Goal: Task Accomplishment & Management: Manage account settings

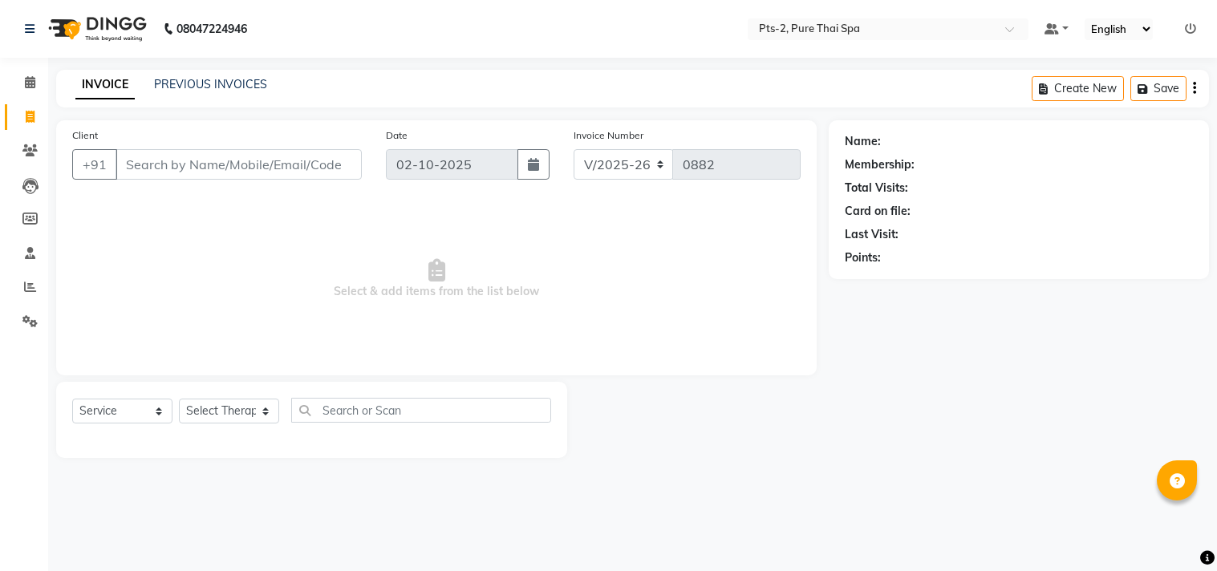
select select "5391"
select select "service"
click at [136, 162] on input "Client" at bounding box center [239, 164] width 246 height 30
click at [1087, 88] on button "Create New" at bounding box center [1078, 88] width 92 height 25
select select "service"
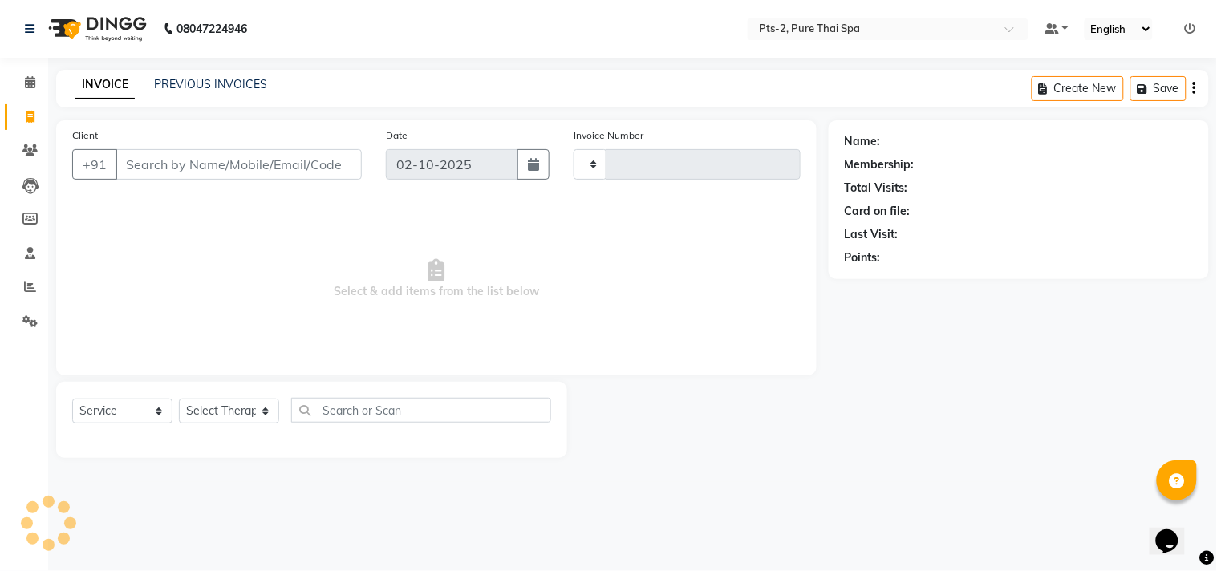
type input "0882"
select select "5391"
click at [269, 156] on input "Client" at bounding box center [239, 164] width 246 height 30
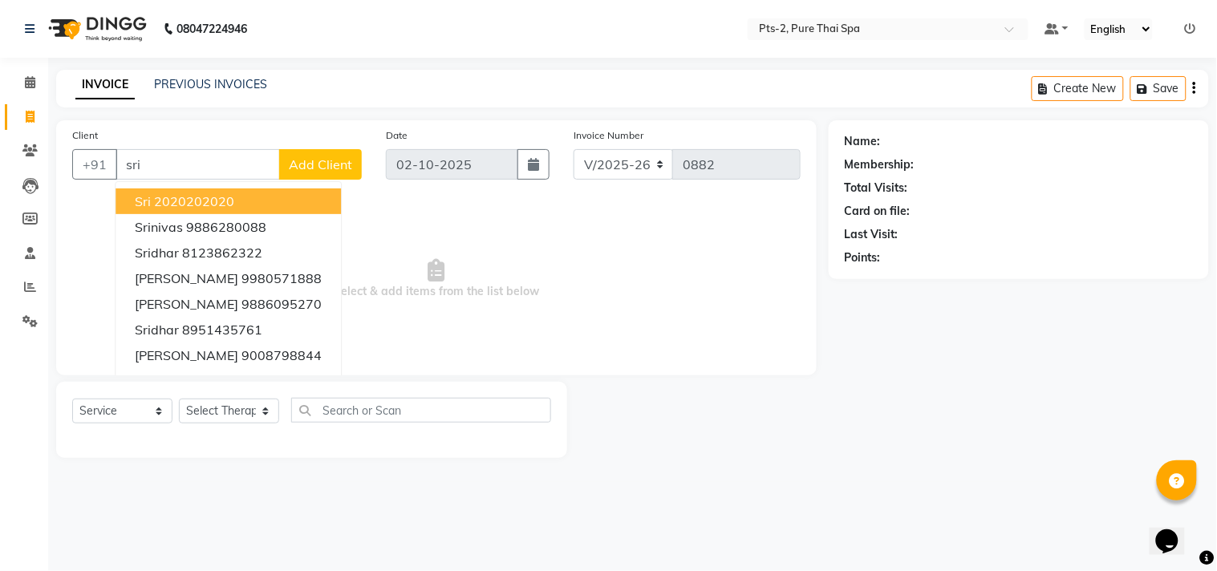
type input "sri"
click at [327, 153] on button "Add Client" at bounding box center [320, 164] width 83 height 30
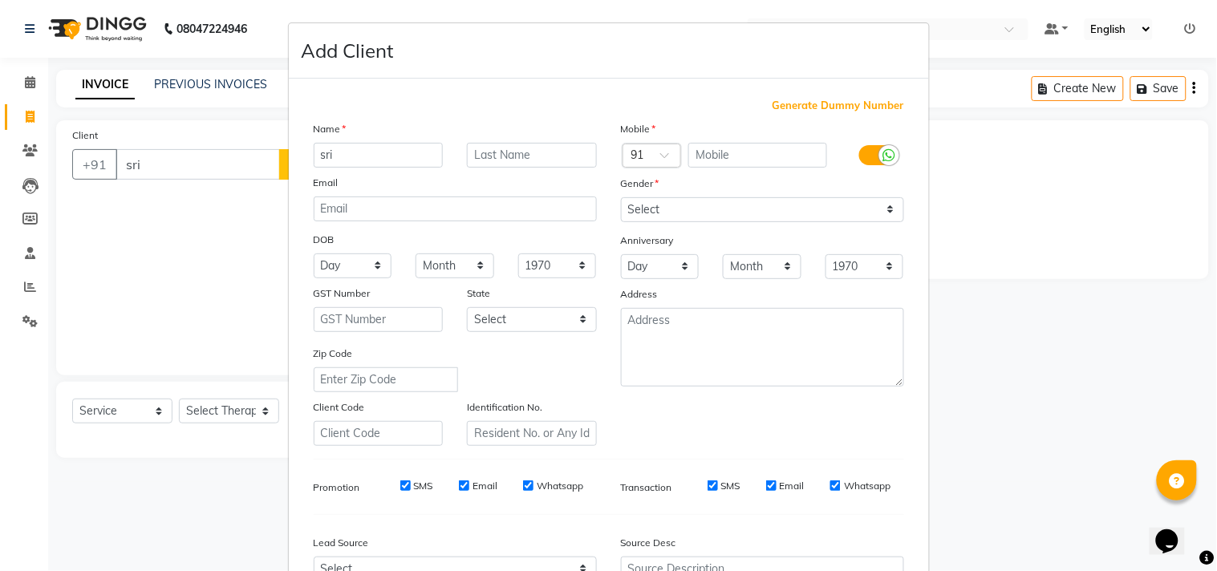
click at [809, 102] on span "Generate Dummy Number" at bounding box center [839, 106] width 132 height 16
type input "1230200000072"
checkbox input "false"
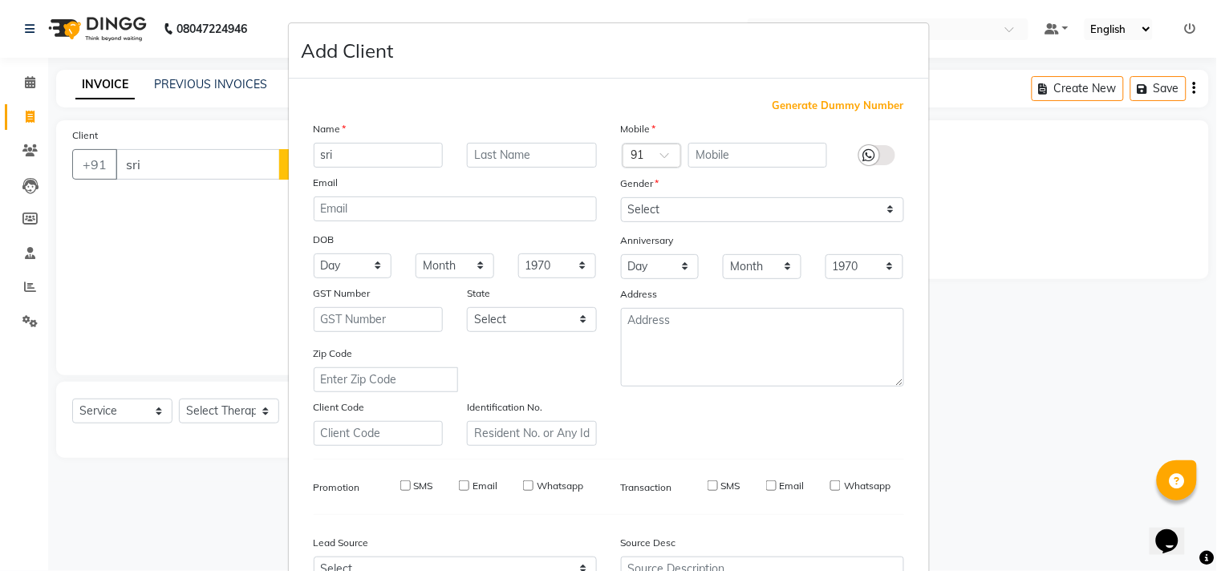
checkbox input "false"
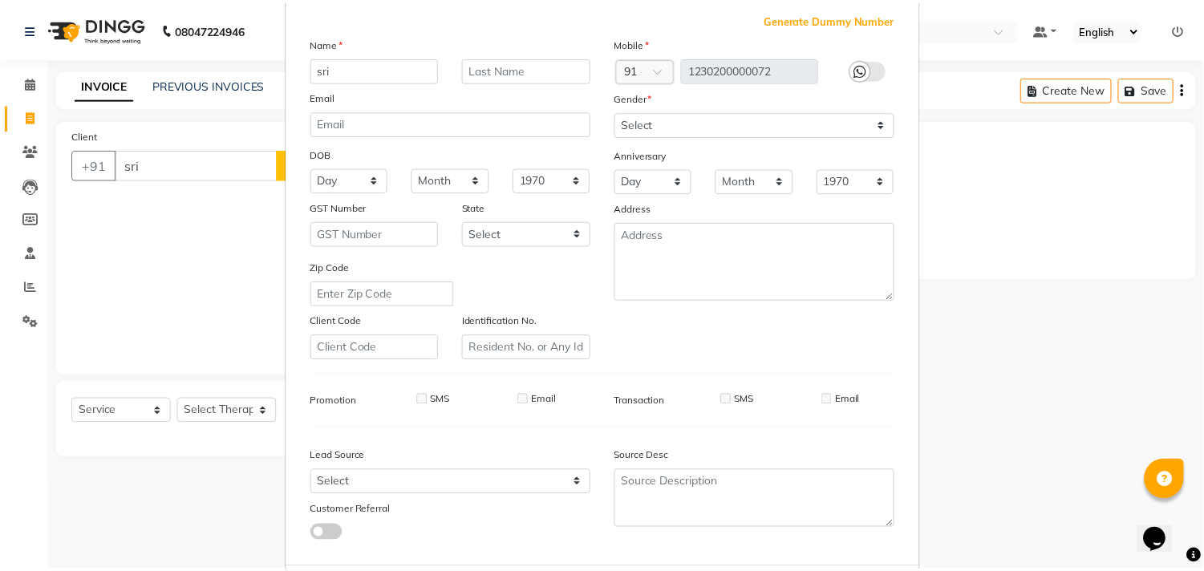
scroll to position [170, 0]
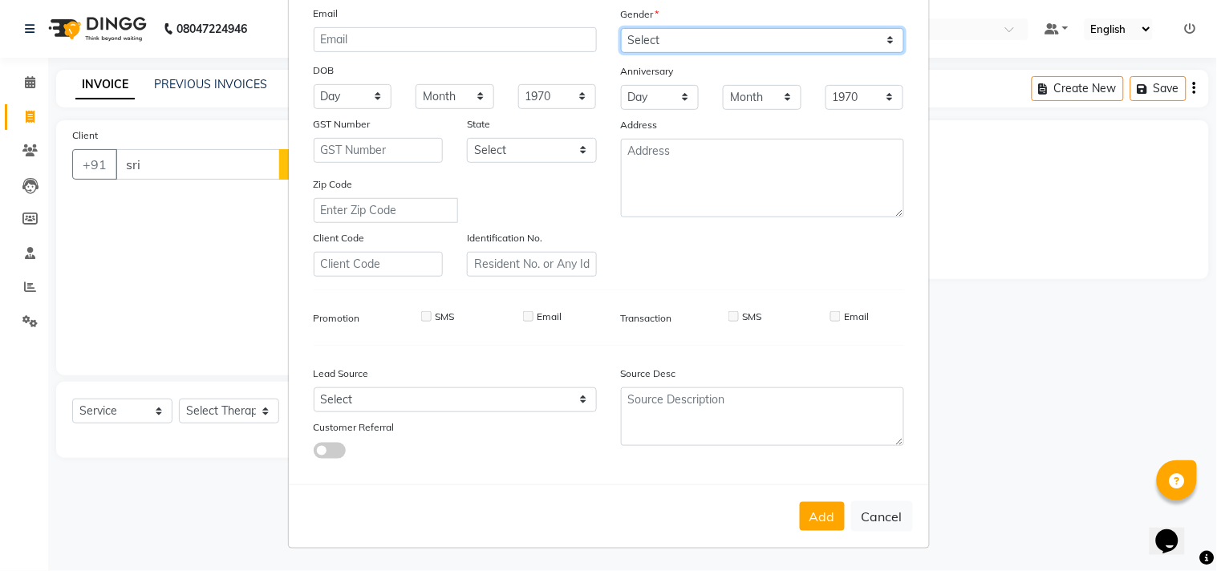
click at [768, 42] on select "Select [DEMOGRAPHIC_DATA] [DEMOGRAPHIC_DATA] Other Prefer Not To Say" at bounding box center [762, 40] width 283 height 25
select select "[DEMOGRAPHIC_DATA]"
click at [621, 28] on select "Select [DEMOGRAPHIC_DATA] [DEMOGRAPHIC_DATA] Other Prefer Not To Say" at bounding box center [762, 40] width 283 height 25
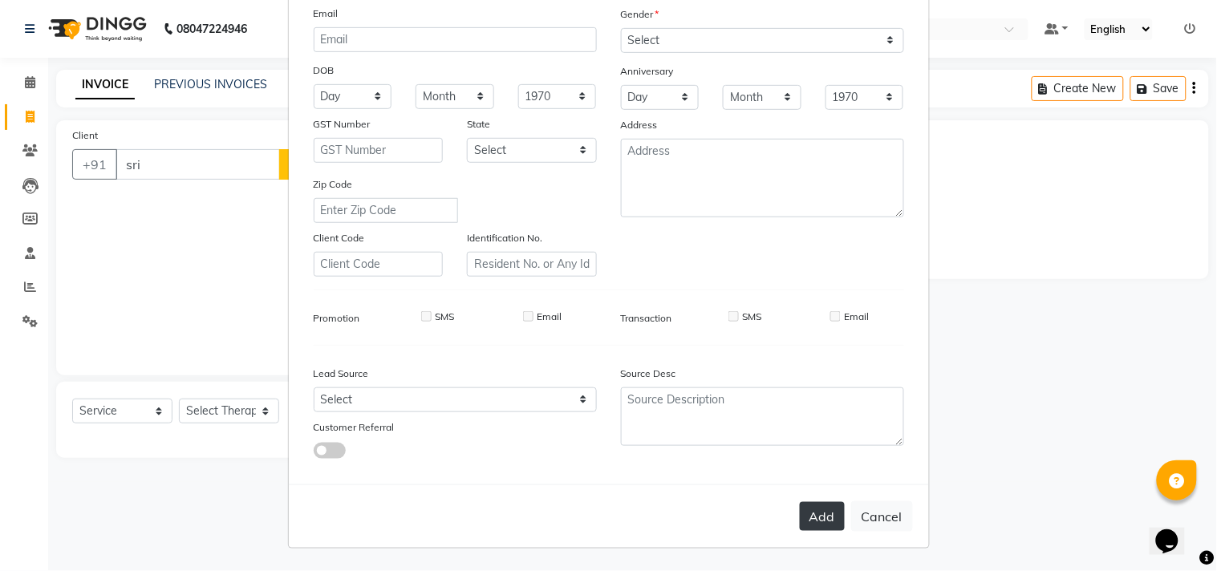
click at [808, 506] on button "Add" at bounding box center [822, 516] width 45 height 29
type input "1230200000072"
select select
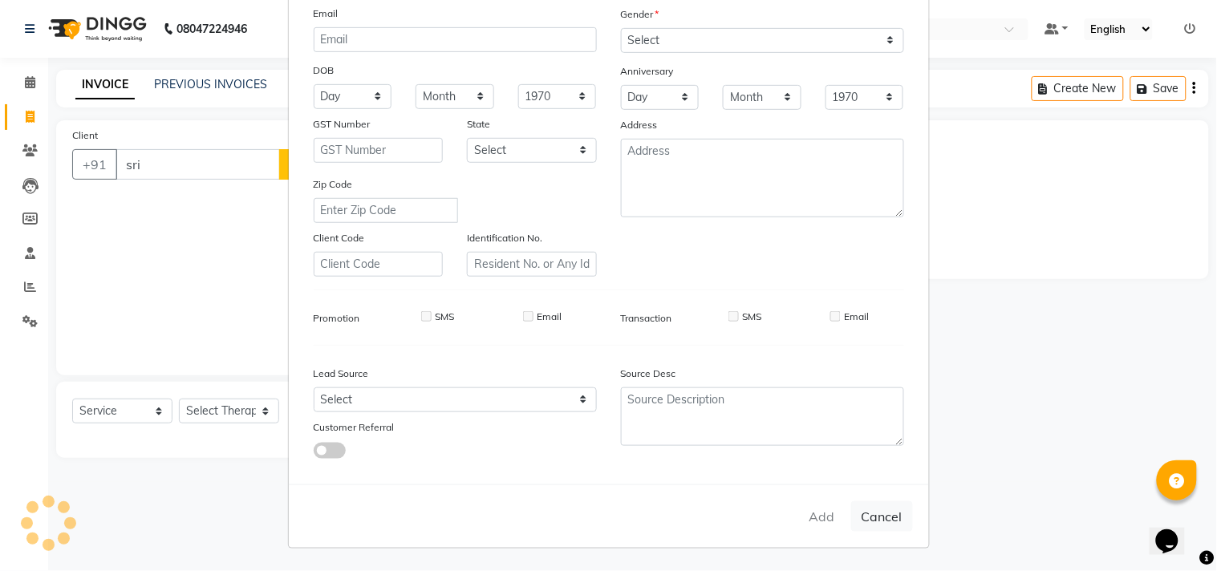
select select
checkbox input "false"
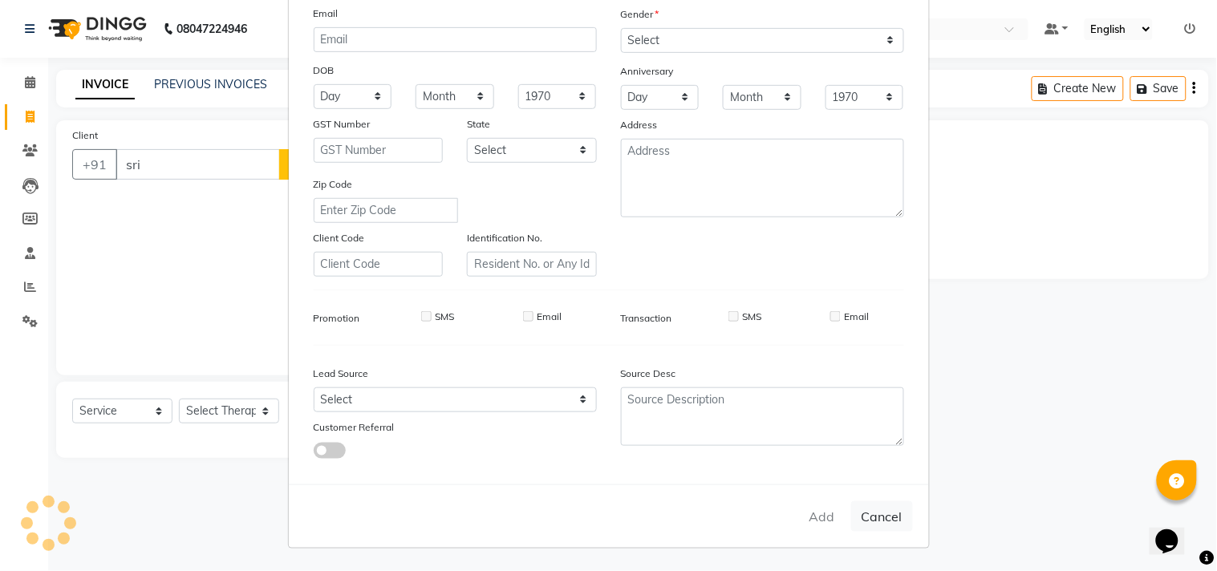
checkbox input "false"
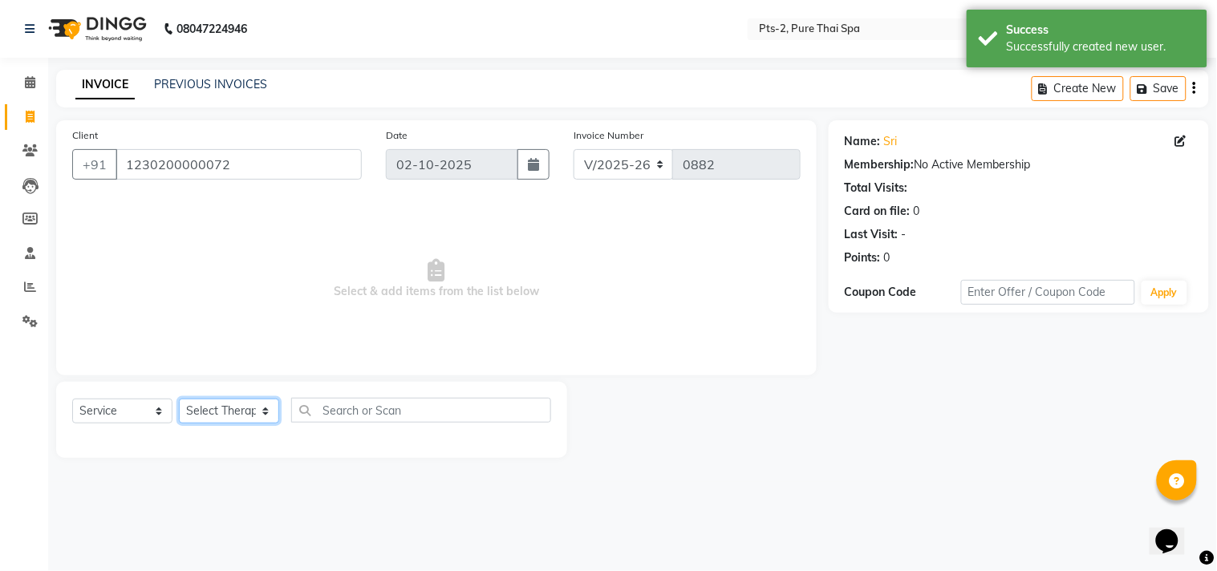
click at [222, 413] on select "Select Therapist AMOO Anyone [PERSON_NAME] [PERSON_NAME] [PERSON_NAME] [PERSON_…" at bounding box center [229, 411] width 100 height 25
select select "89731"
click at [179, 400] on select "Select Therapist AMOO Anyone [PERSON_NAME] [PERSON_NAME] [PERSON_NAME] [PERSON_…" at bounding box center [229, 411] width 100 height 25
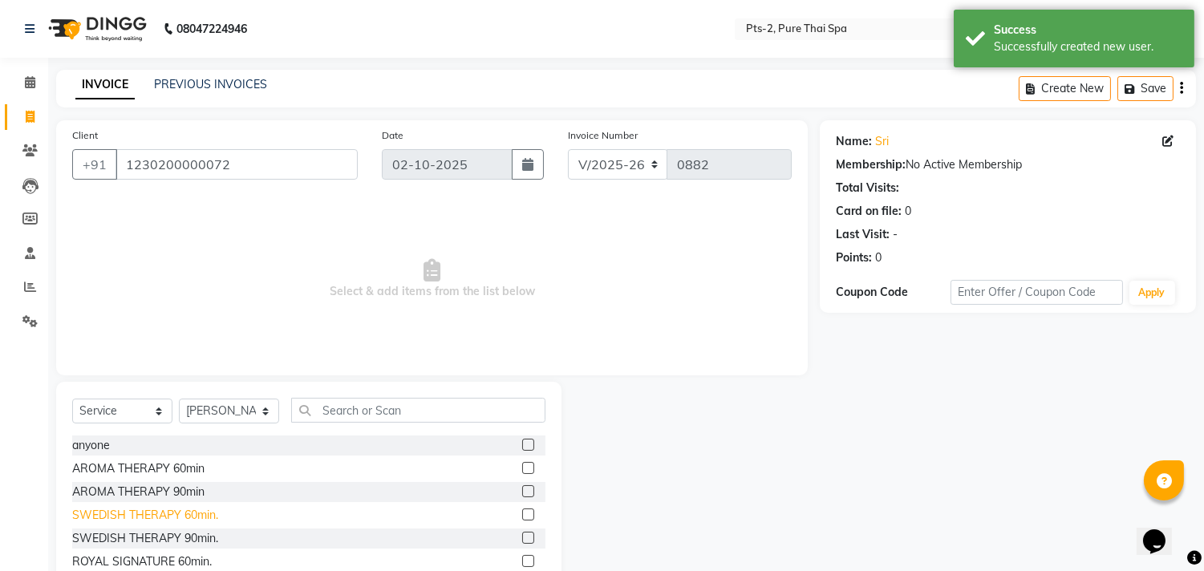
click at [206, 509] on div "SWEDISH THERAPY 60min." at bounding box center [145, 515] width 146 height 17
checkbox input "false"
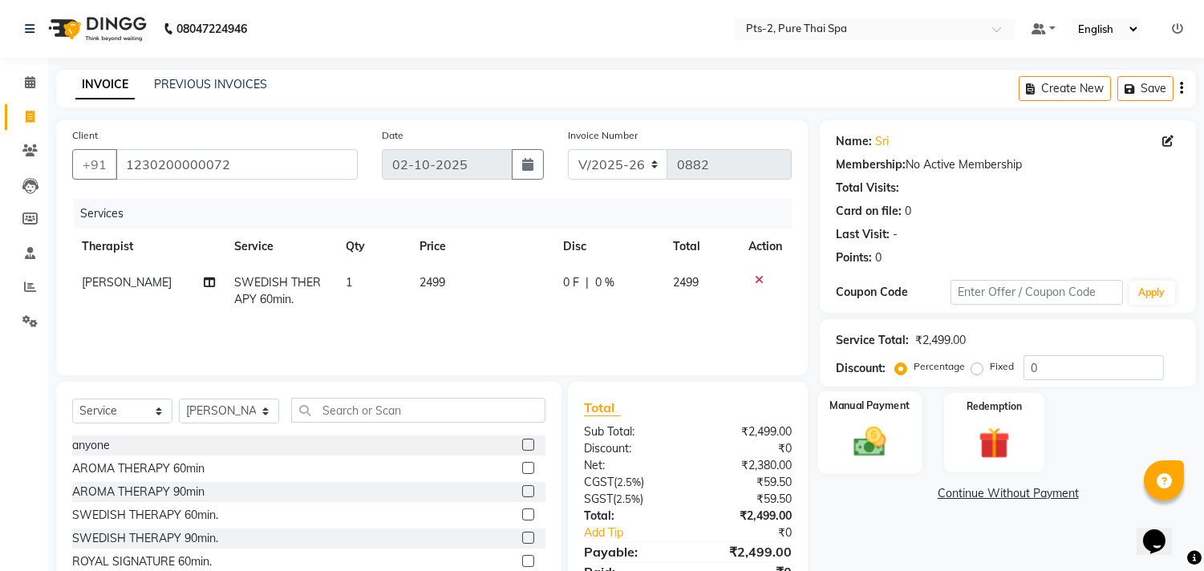
click at [872, 426] on img at bounding box center [870, 443] width 53 height 38
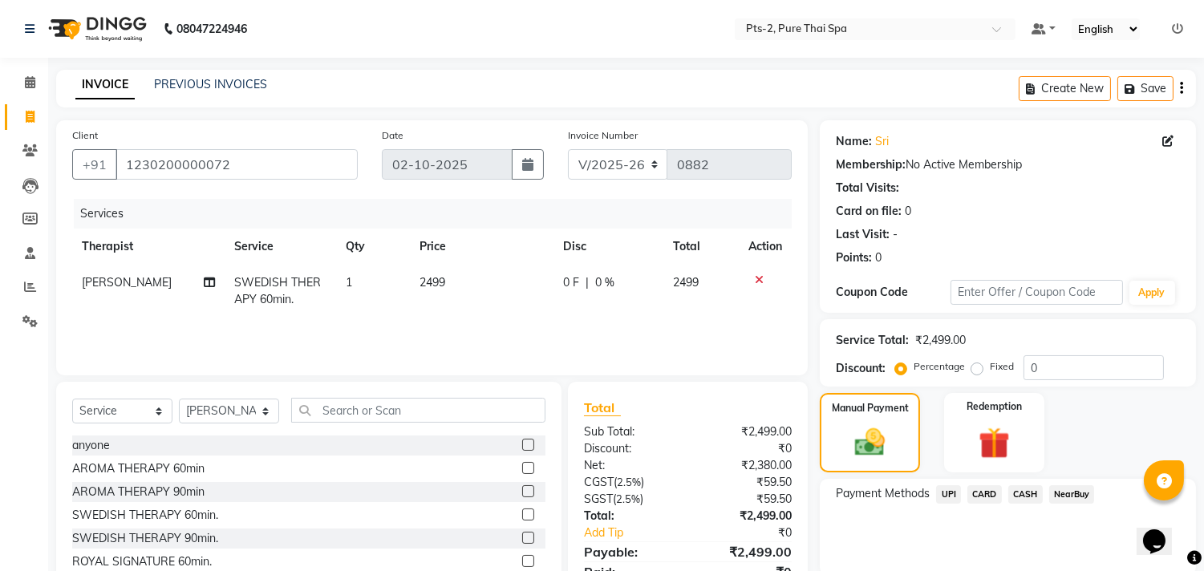
click at [971, 361] on div "Percentage Fixed" at bounding box center [960, 367] width 125 height 21
click at [990, 371] on label "Fixed" at bounding box center [1002, 366] width 24 height 14
click at [976, 371] on input "Fixed" at bounding box center [980, 366] width 11 height 11
radio input "true"
click at [1059, 361] on input "0" at bounding box center [1094, 367] width 140 height 25
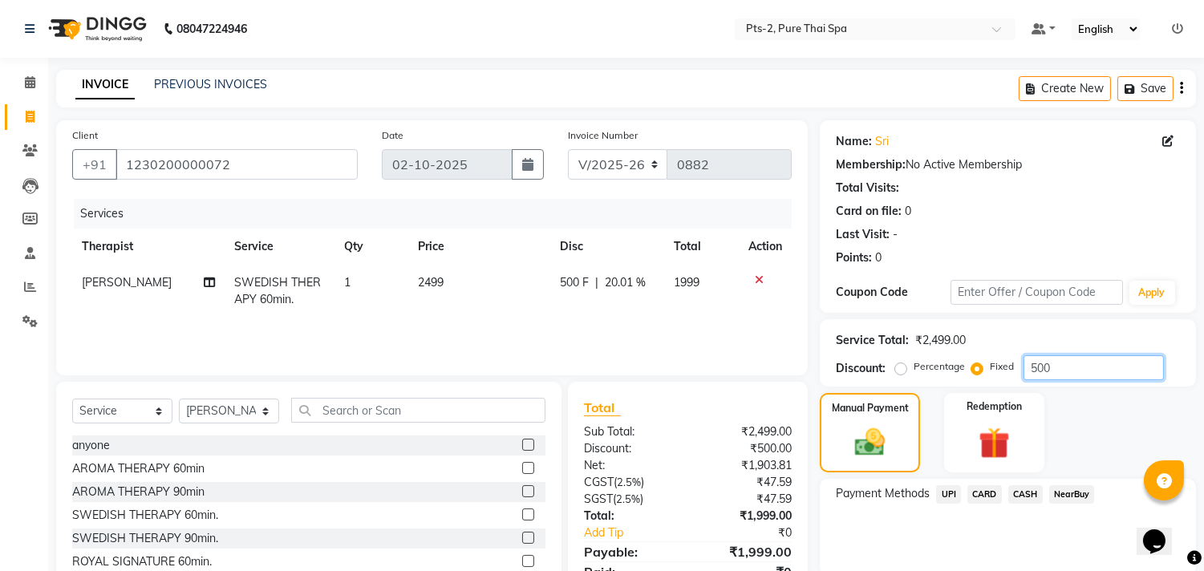
type input "500"
click at [945, 495] on span "UPI" at bounding box center [948, 494] width 25 height 18
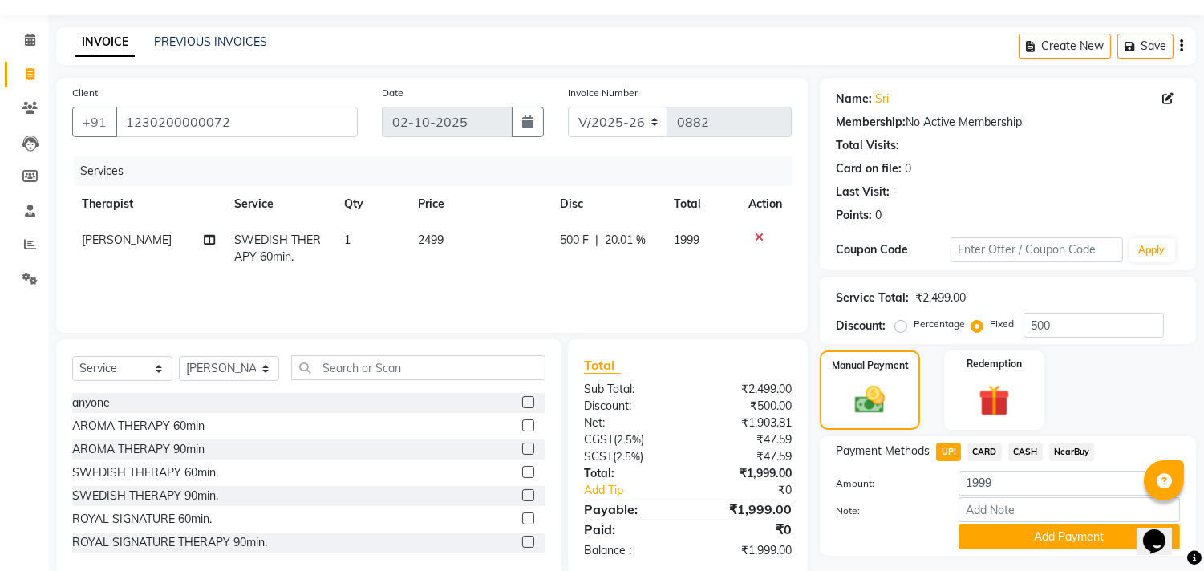
scroll to position [83, 0]
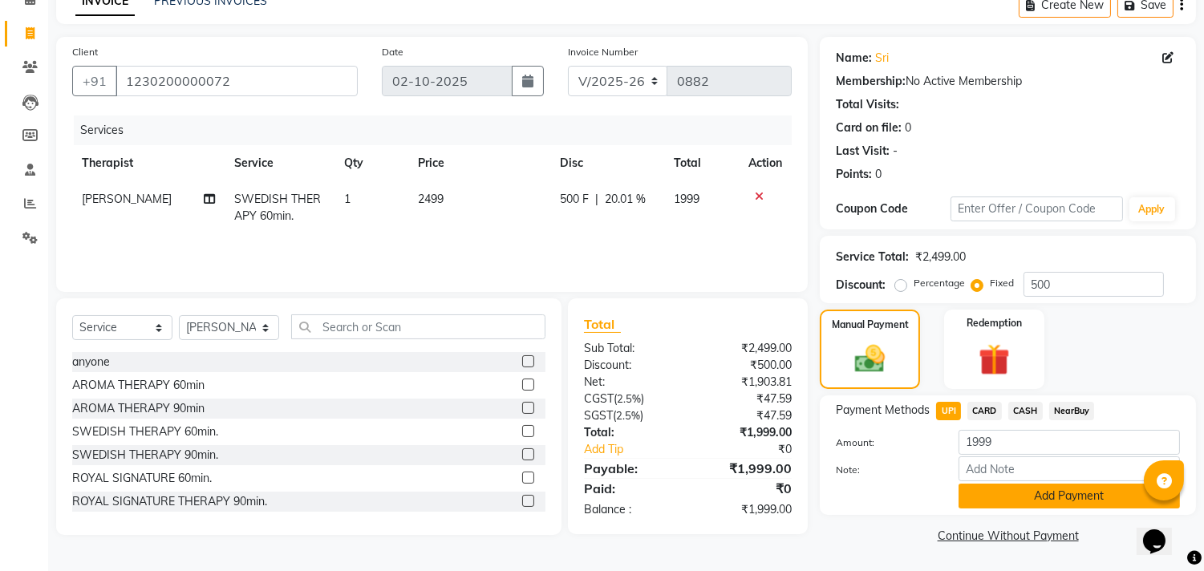
click at [997, 490] on button "Add Payment" at bounding box center [1069, 496] width 221 height 25
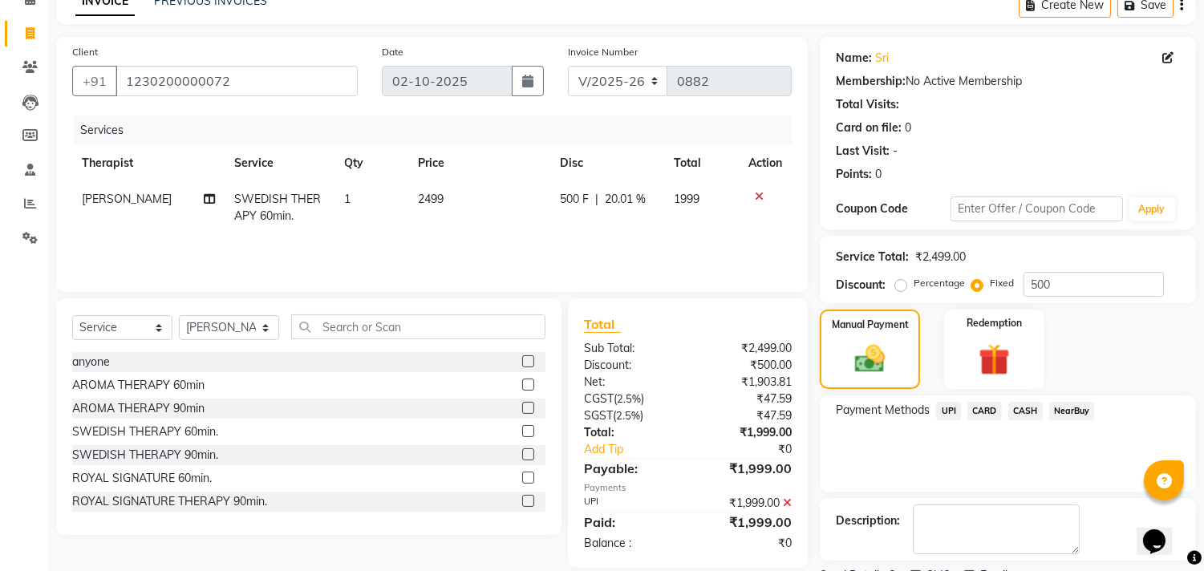
scroll to position [150, 0]
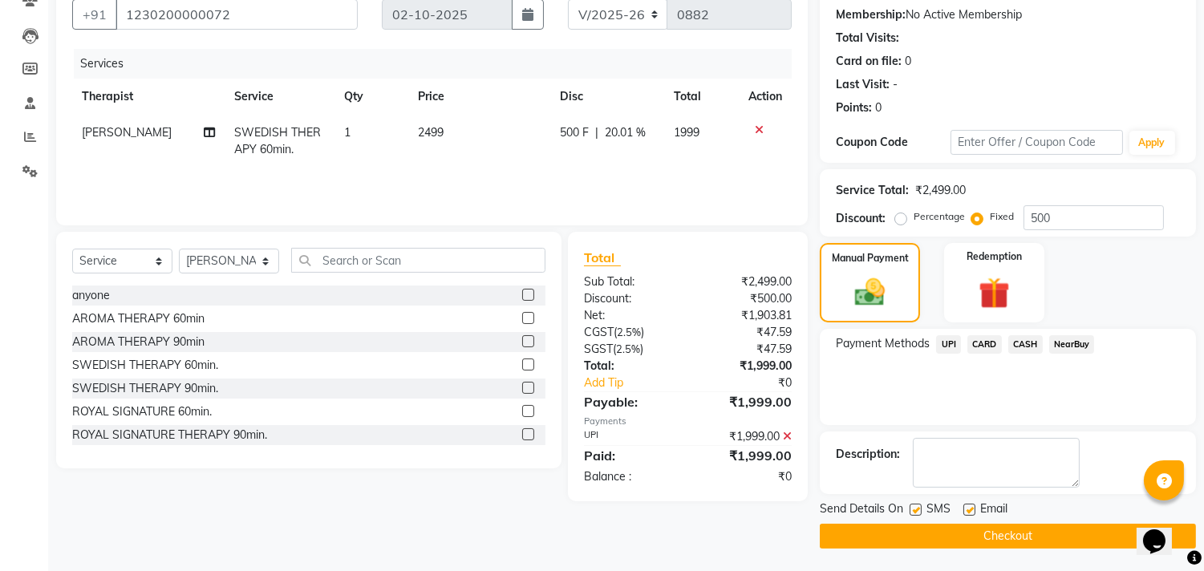
click at [969, 506] on label at bounding box center [969, 510] width 12 height 12
click at [969, 506] on input "checkbox" at bounding box center [968, 510] width 10 height 10
checkbox input "false"
click at [913, 509] on label at bounding box center [916, 510] width 12 height 12
click at [913, 509] on input "checkbox" at bounding box center [915, 510] width 10 height 10
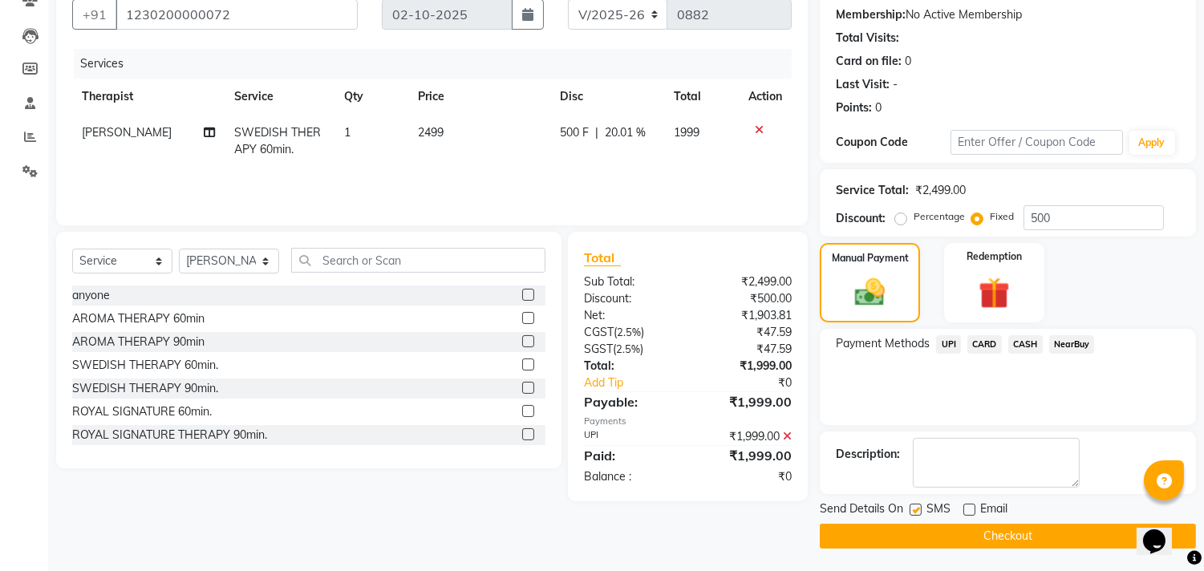
checkbox input "false"
click at [931, 536] on button "Checkout" at bounding box center [1008, 536] width 376 height 25
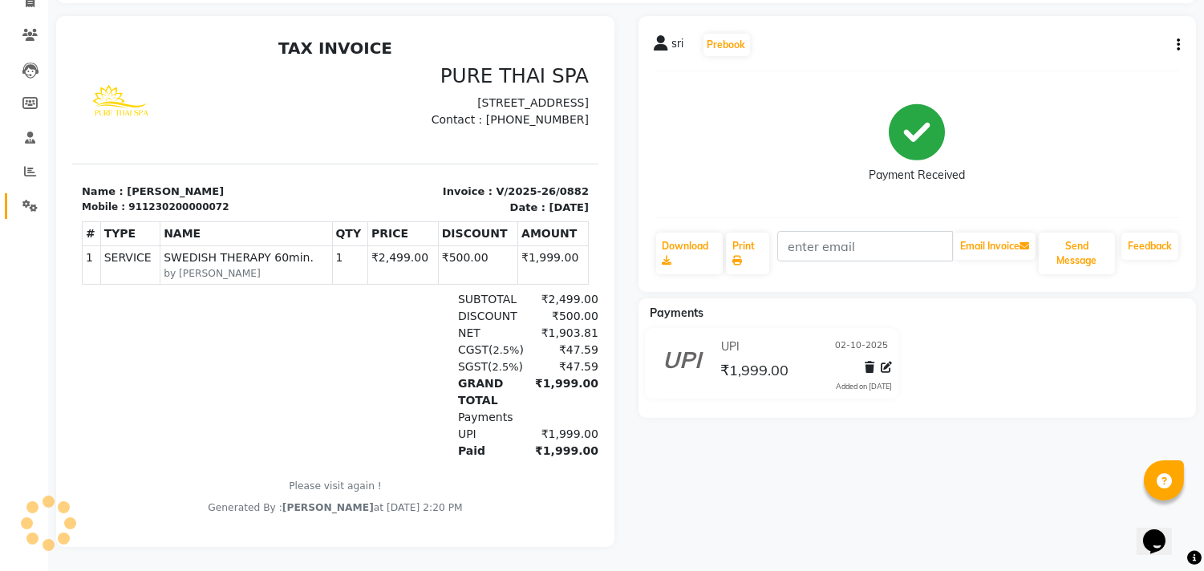
click at [28, 193] on link "Settings" at bounding box center [24, 206] width 39 height 26
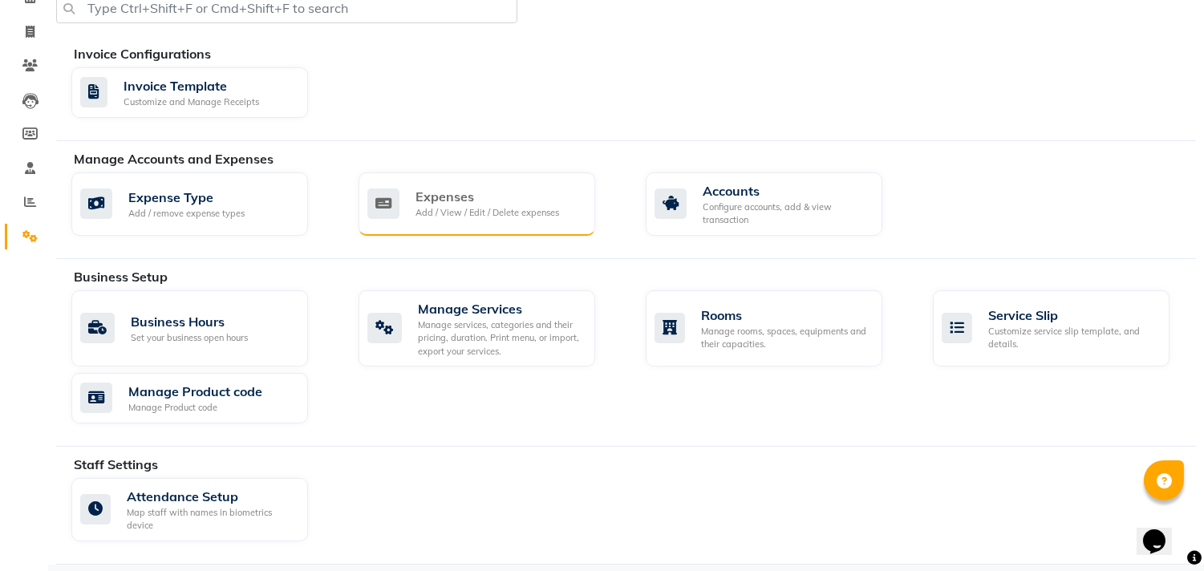
click at [497, 193] on div "Expenses" at bounding box center [488, 196] width 144 height 19
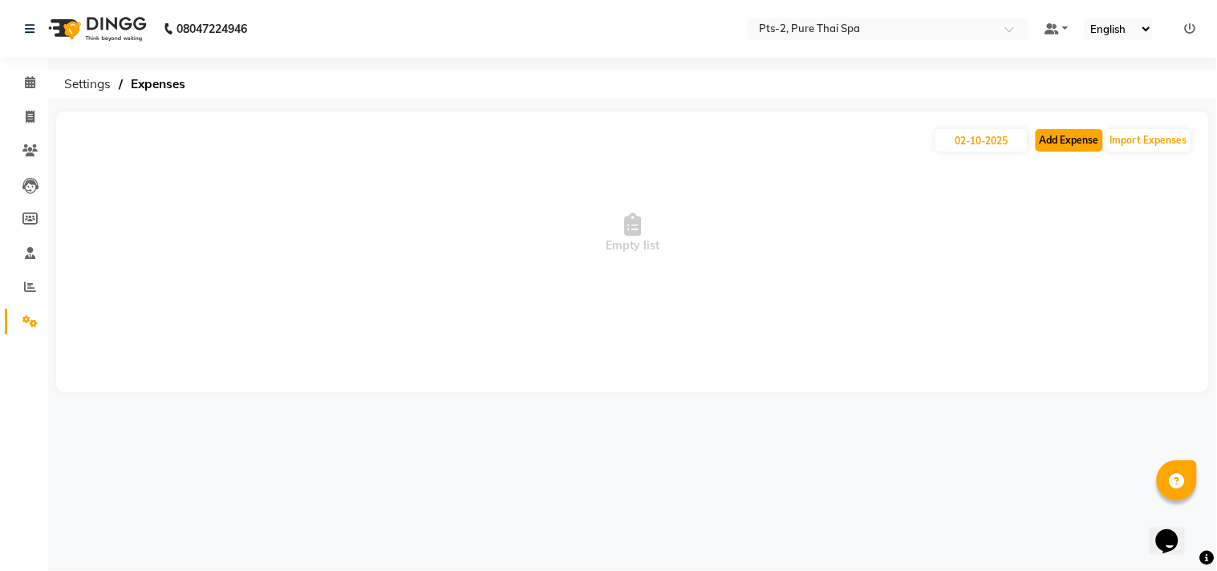
click at [1081, 132] on button "Add Expense" at bounding box center [1069, 140] width 67 height 22
select select "1"
select select "4317"
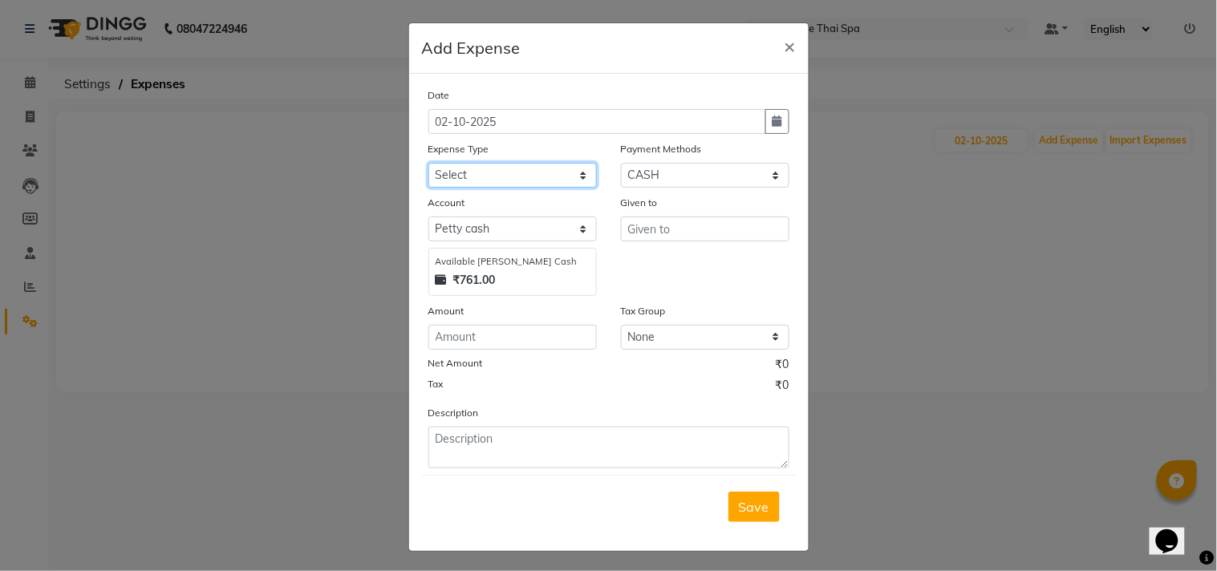
click at [499, 177] on select "Select Bank charges Cleaning and products Donation Electric and water charge In…" at bounding box center [512, 175] width 168 height 25
select select "10836"
click at [428, 163] on select "Select Bank charges Cleaning and products Donation Electric and water charge In…" at bounding box center [512, 175] width 168 height 25
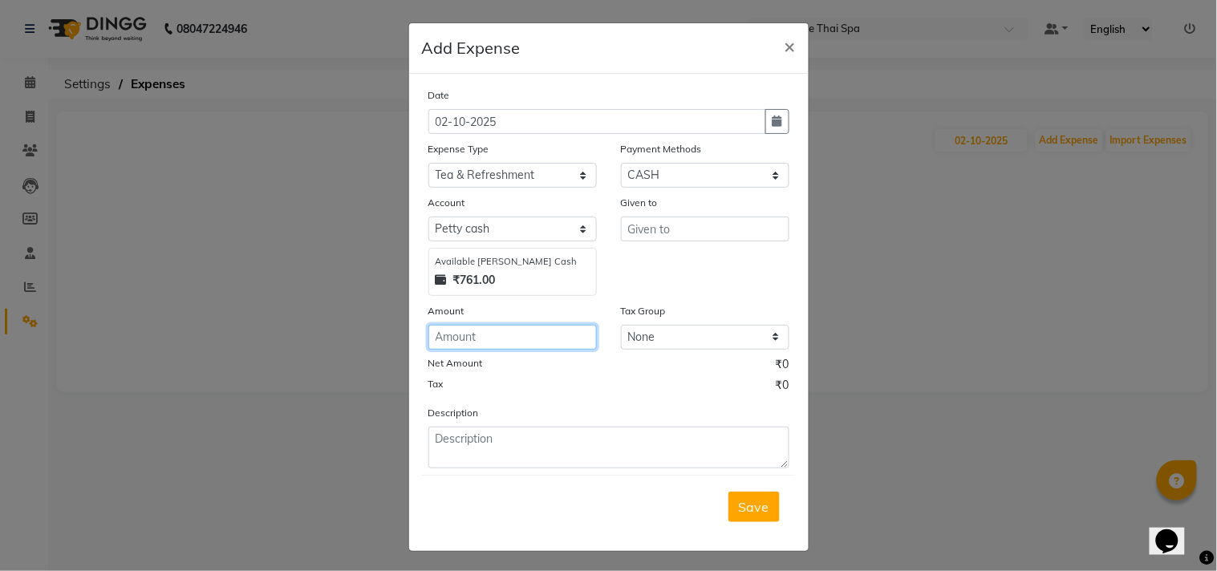
click at [489, 339] on input "number" at bounding box center [512, 337] width 168 height 25
type input "100"
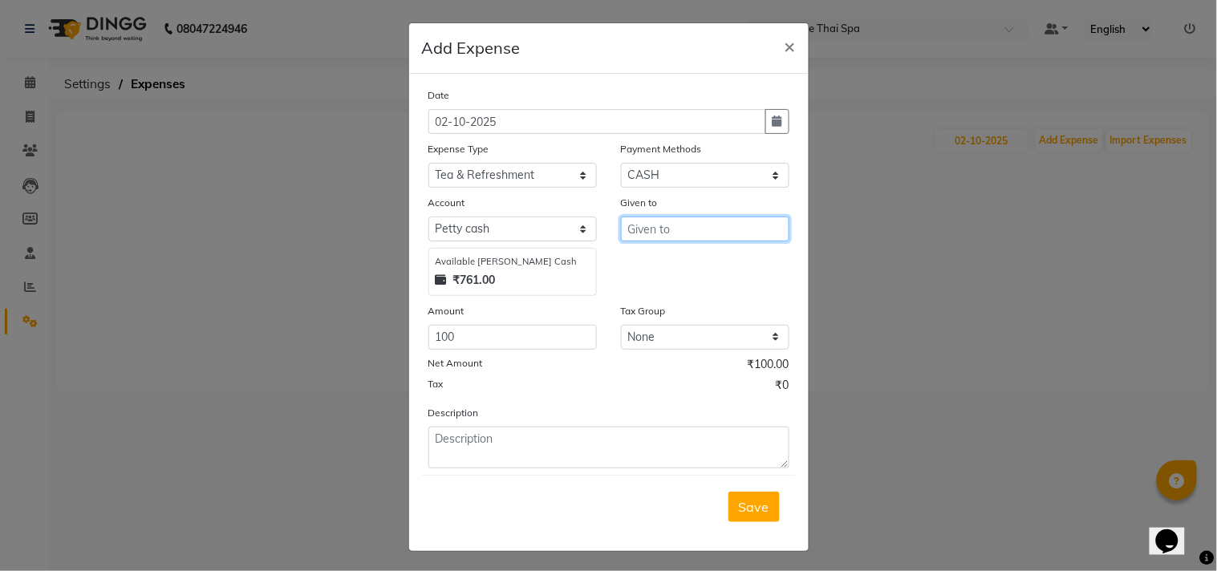
click at [639, 223] on input "text" at bounding box center [705, 229] width 168 height 25
type input "staff"
click at [752, 506] on span "Save" at bounding box center [754, 507] width 30 height 16
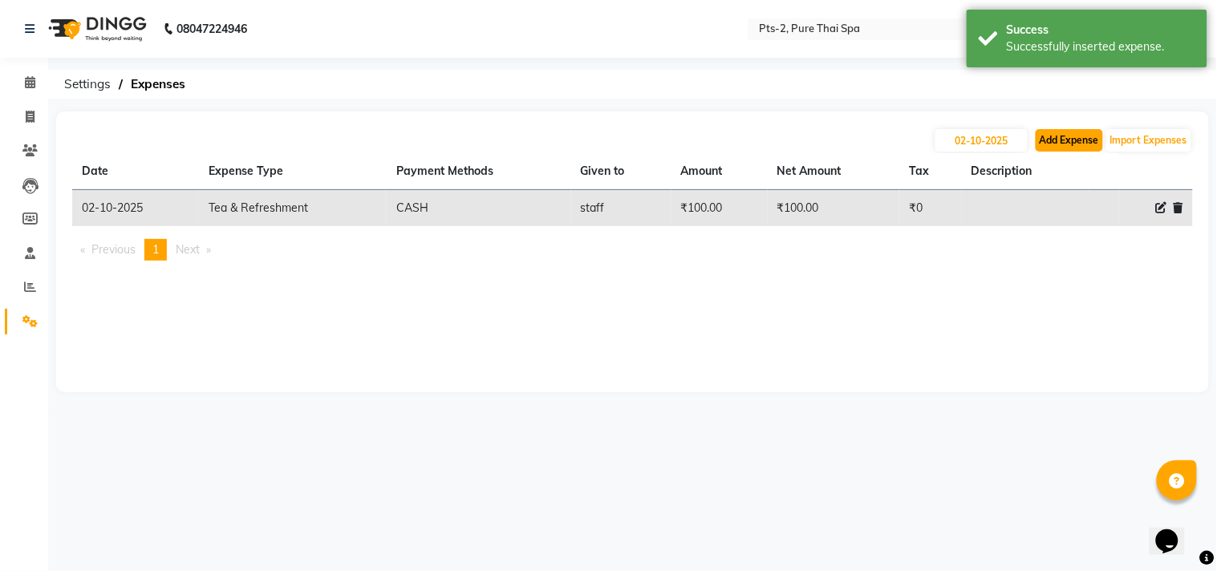
click at [1063, 140] on button "Add Expense" at bounding box center [1069, 140] width 67 height 22
select select "1"
select select "4317"
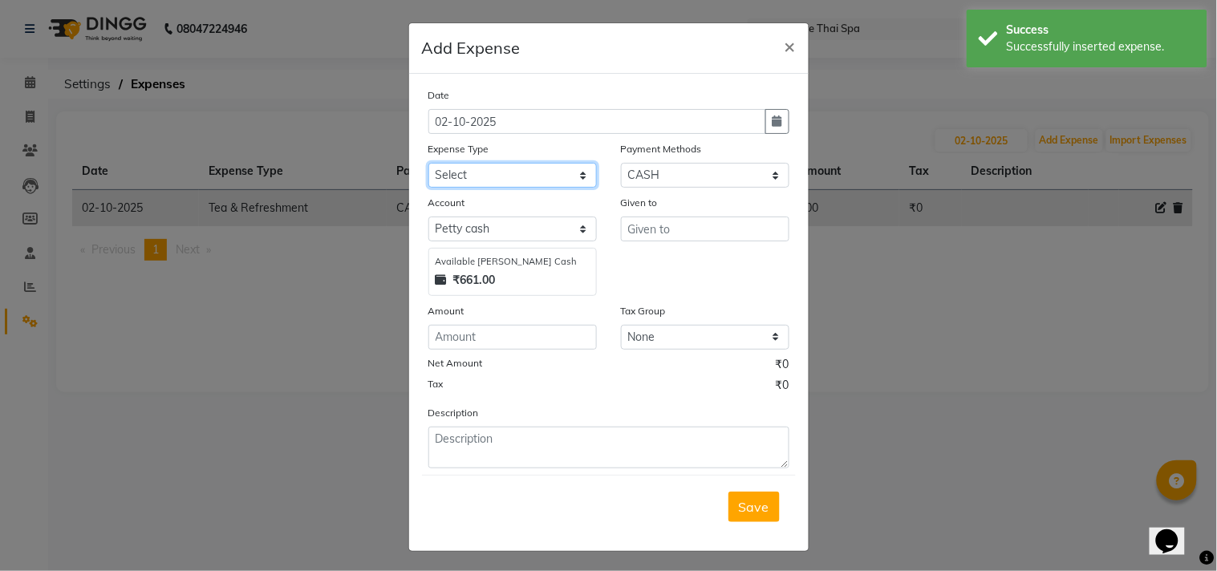
click at [525, 169] on select "Select Bank charges Cleaning and products Donation Electric and water charge In…" at bounding box center [512, 175] width 168 height 25
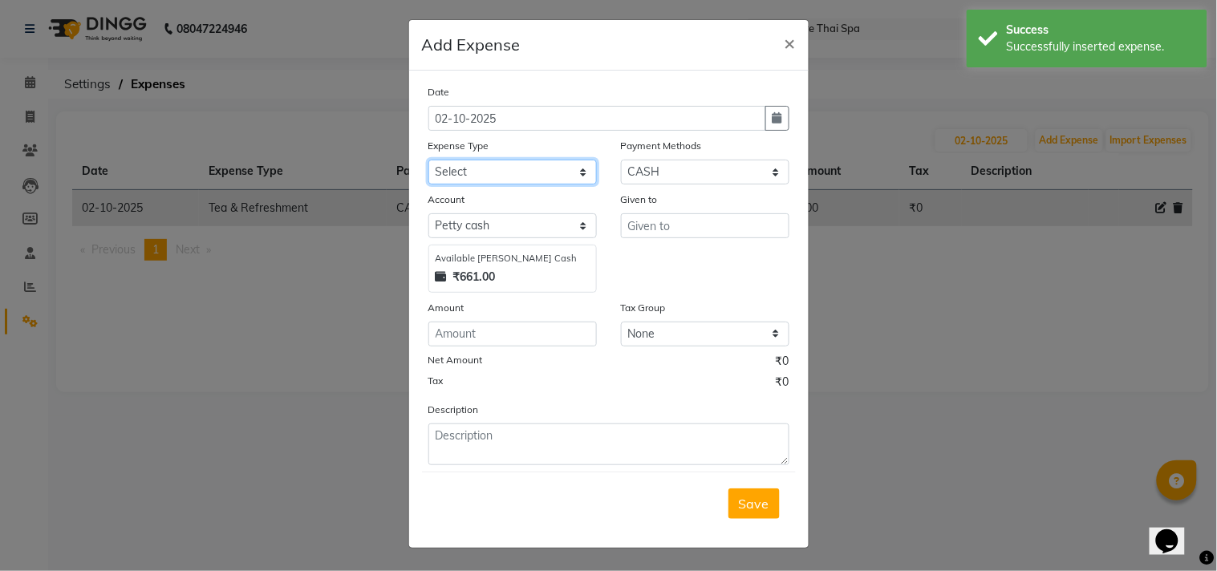
click at [497, 164] on select "Select Bank charges Cleaning and products Donation Electric and water charge In…" at bounding box center [512, 172] width 168 height 25
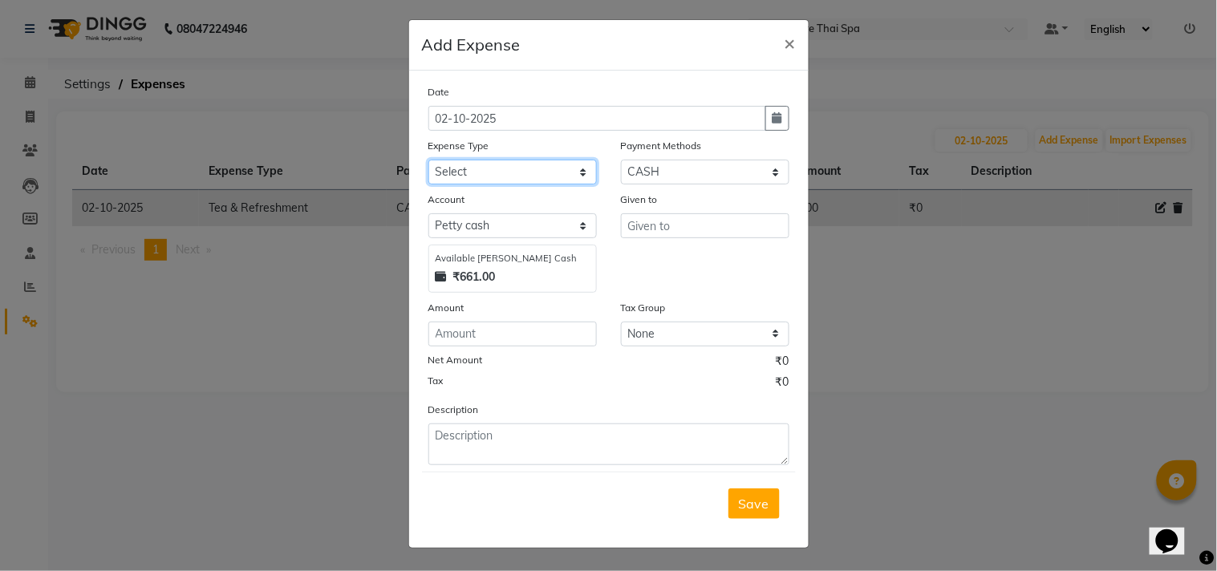
select select "10852"
click at [428, 160] on select "Select Bank charges Cleaning and products Donation Electric and water charge In…" at bounding box center [512, 172] width 168 height 25
click at [632, 225] on input "text" at bounding box center [705, 225] width 168 height 25
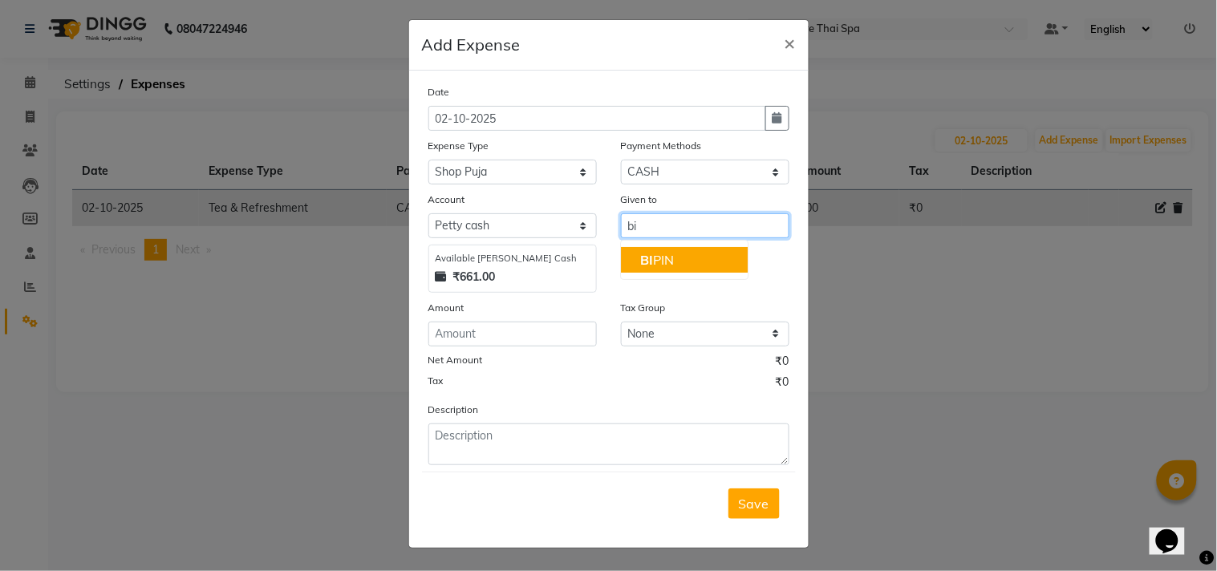
click at [640, 254] on span "BI" at bounding box center [646, 260] width 13 height 16
type input "[PERSON_NAME]"
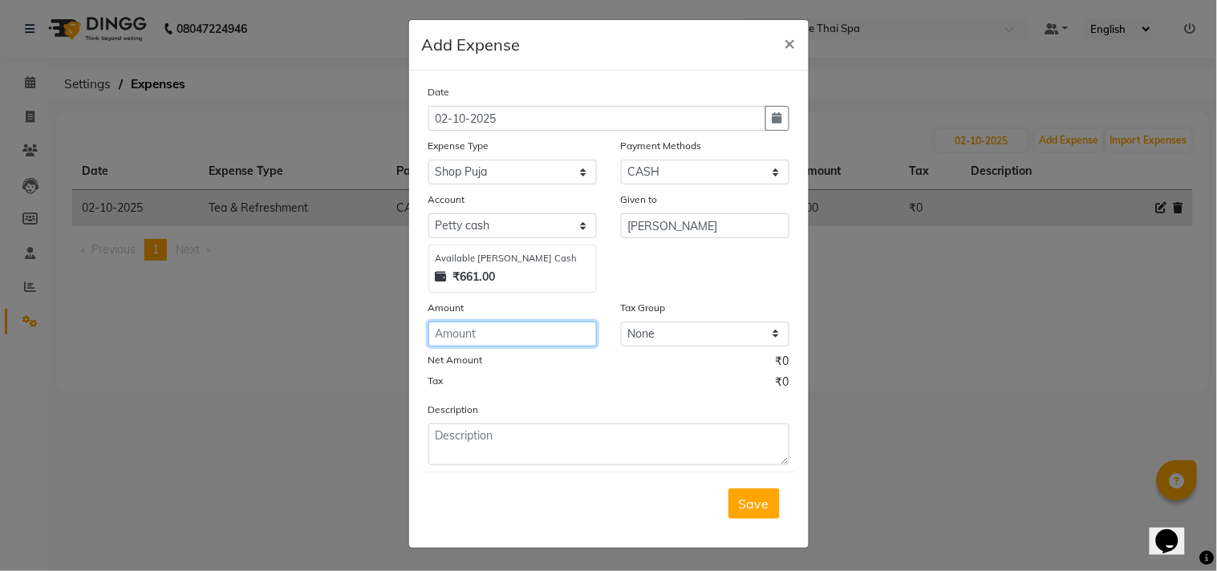
click at [524, 324] on input "number" at bounding box center [512, 334] width 168 height 25
type input "100"
click at [739, 501] on span "Save" at bounding box center [754, 504] width 30 height 16
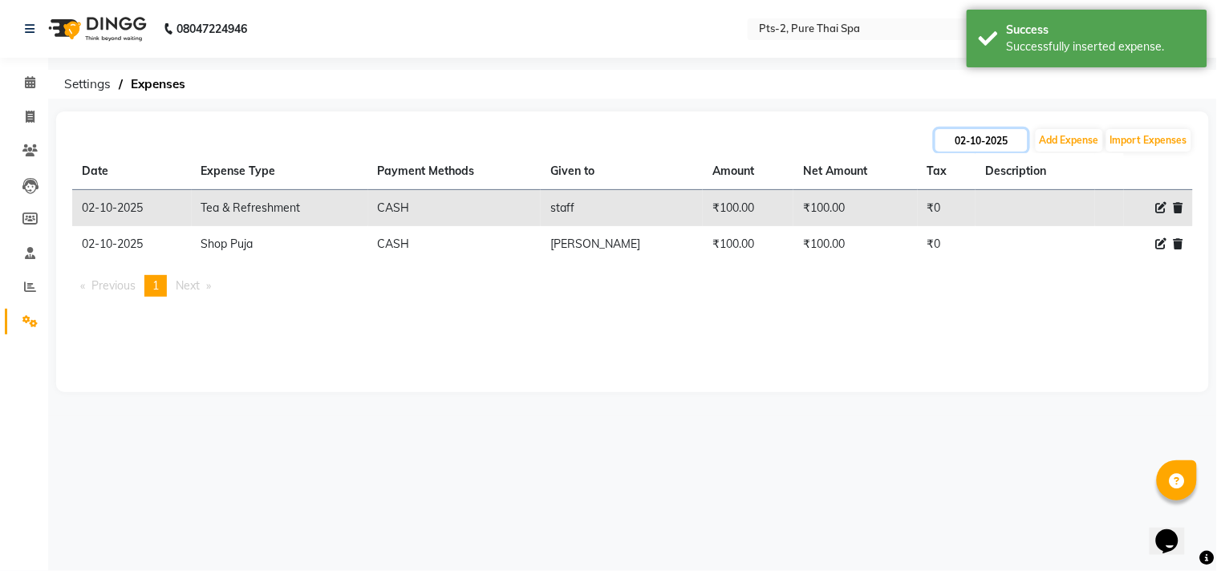
click at [974, 139] on input "02-10-2025" at bounding box center [981, 140] width 92 height 22
select select "10"
select select "2025"
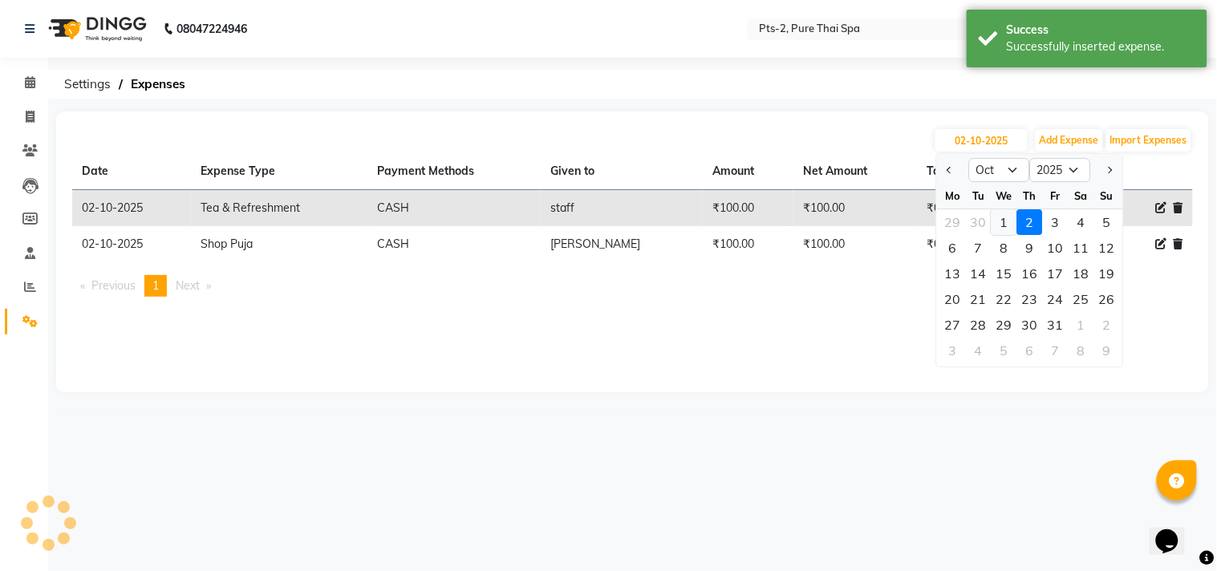
click at [1001, 211] on div "1" at bounding box center [1005, 222] width 26 height 26
type input "01-10-2025"
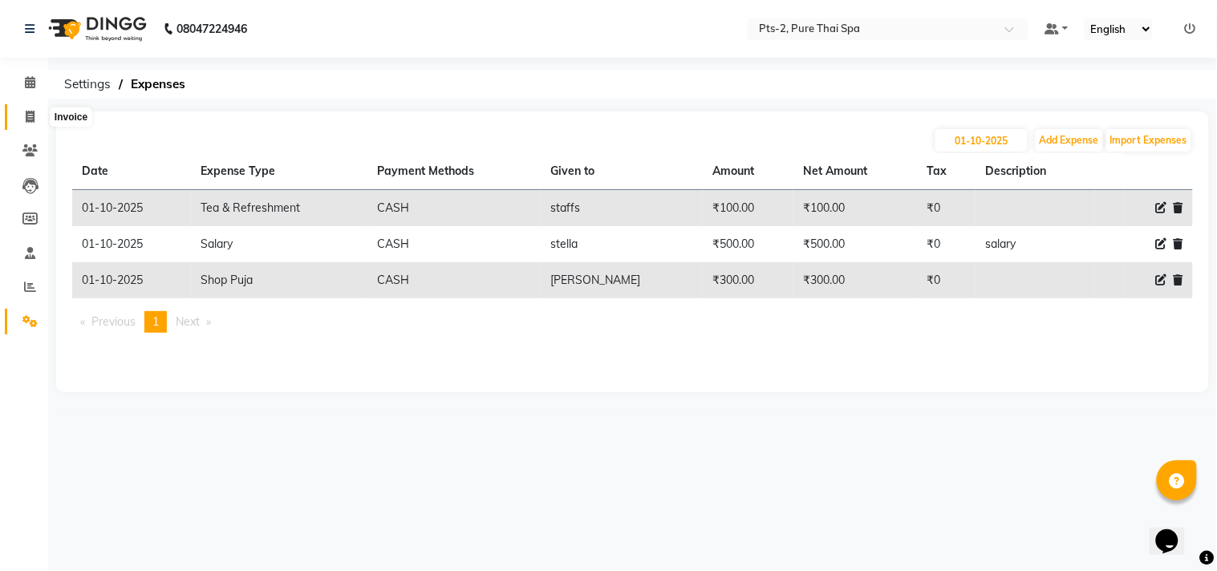
click at [18, 110] on span at bounding box center [30, 117] width 28 height 18
select select "5391"
select select "service"
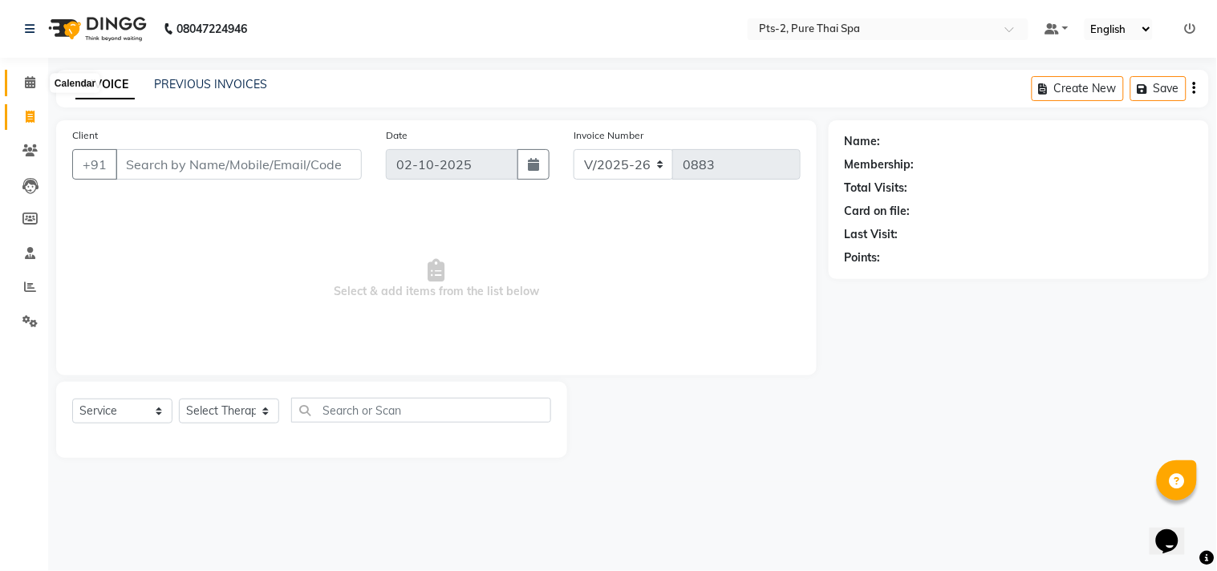
click at [39, 75] on span at bounding box center [30, 83] width 28 height 18
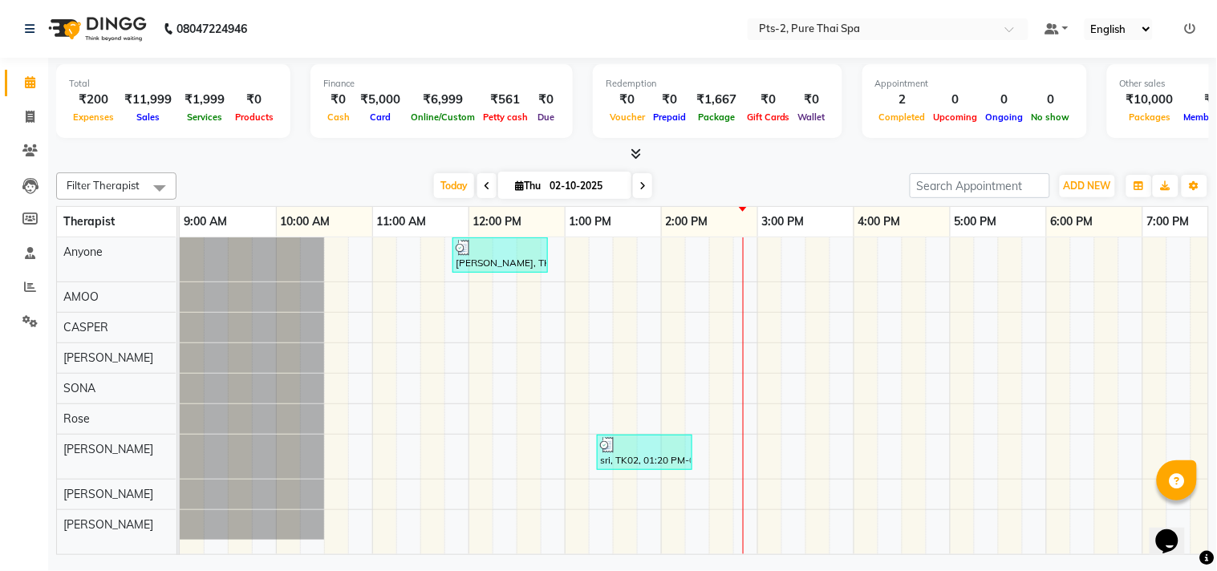
drag, startPoint x: 0, startPoint y: 186, endPoint x: 0, endPoint y: 251, distance: 65.0
click at [0, 251] on ul "Calendar Invoice Clients Leads Members Staff Reports Settings Completed InProgr…" at bounding box center [24, 206] width 48 height 281
click at [25, 322] on icon at bounding box center [29, 321] width 15 height 12
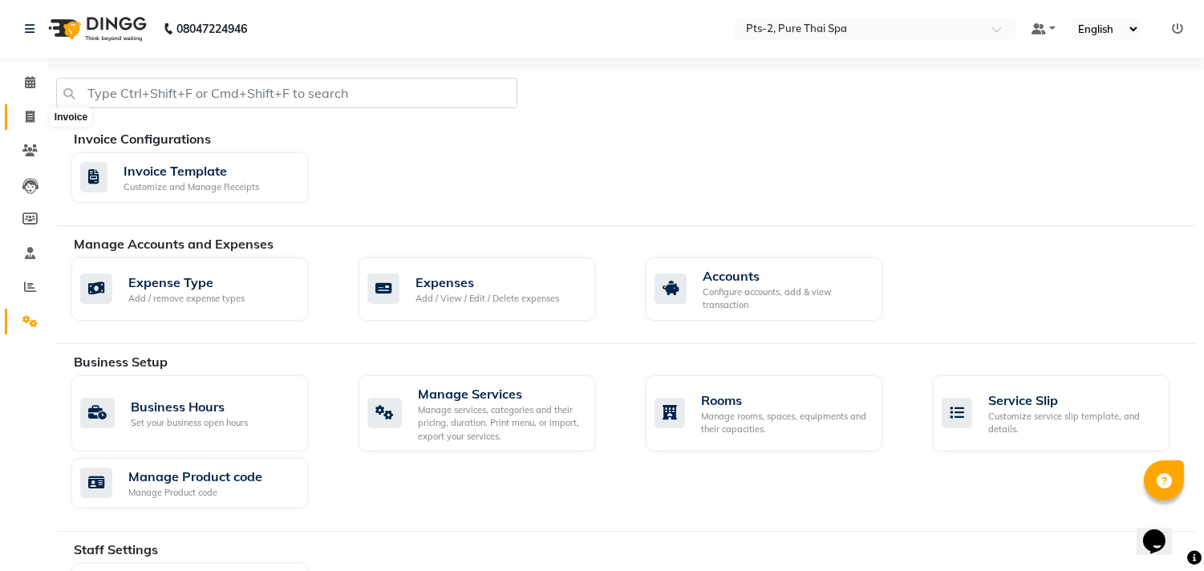
click at [22, 112] on span at bounding box center [30, 117] width 28 height 18
select select "service"
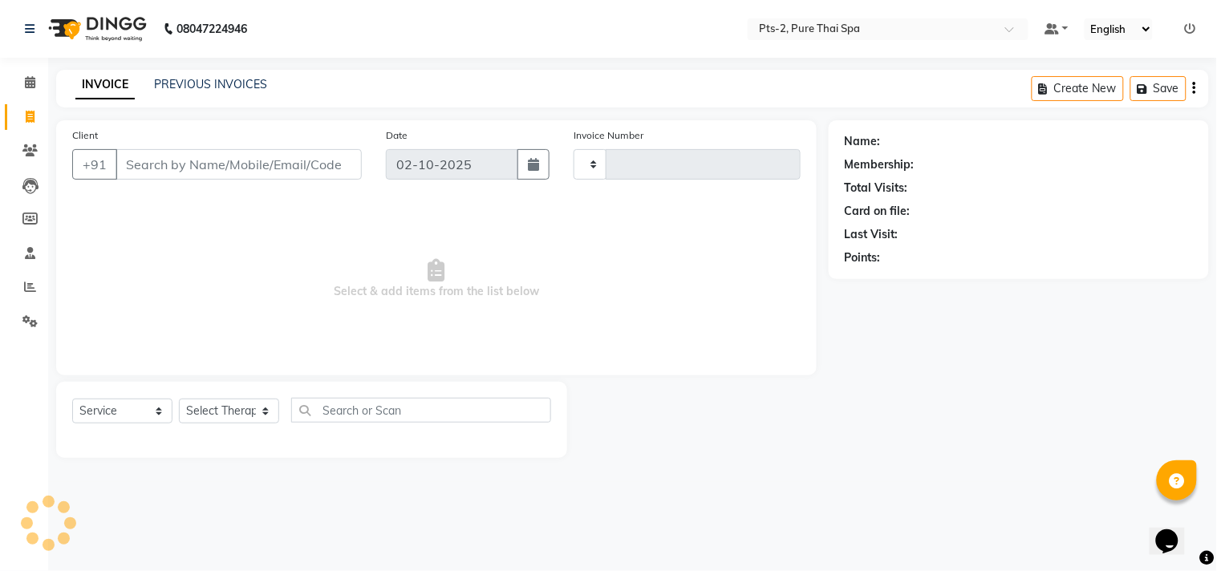
type input "0883"
select select "5391"
